Goal: Entertainment & Leisure: Browse casually

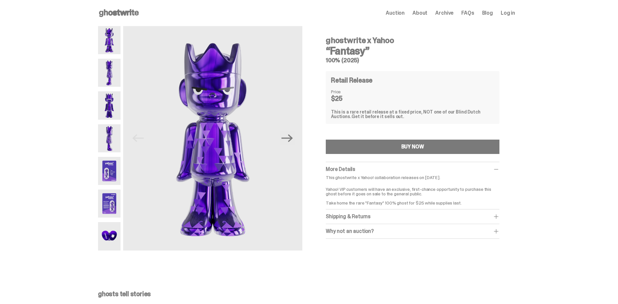
click at [113, 71] on img at bounding box center [109, 73] width 22 height 28
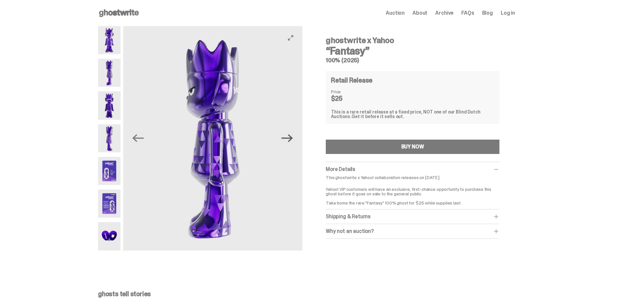
click at [291, 137] on icon "Next" at bounding box center [286, 137] width 11 height 11
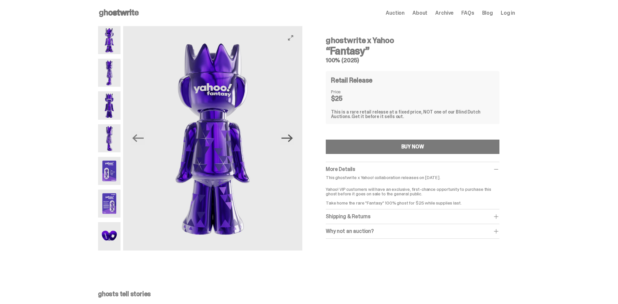
click at [291, 137] on icon "Next" at bounding box center [286, 137] width 11 height 11
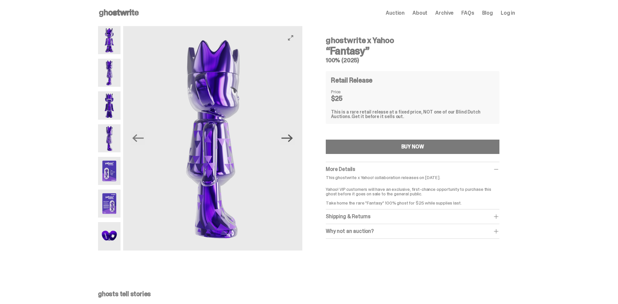
click at [291, 137] on icon "Next" at bounding box center [286, 137] width 11 height 11
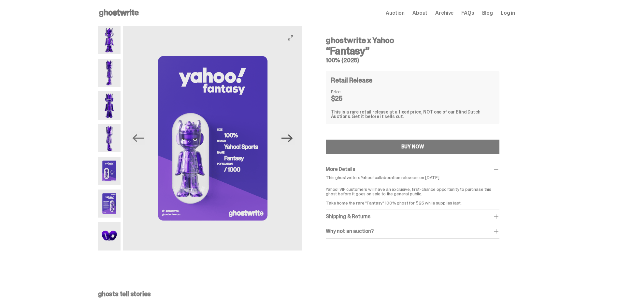
click at [291, 137] on icon "Next" at bounding box center [286, 137] width 11 height 11
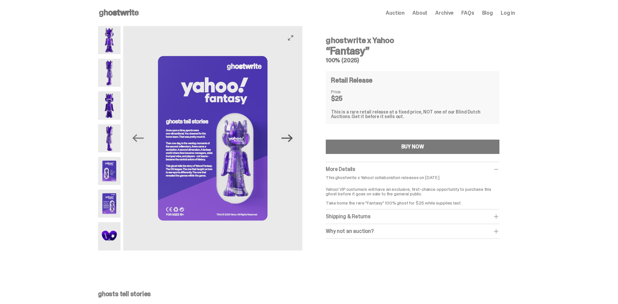
click at [291, 136] on icon "Next" at bounding box center [286, 137] width 11 height 11
